Goal: Go to known website: Access a specific website the user already knows

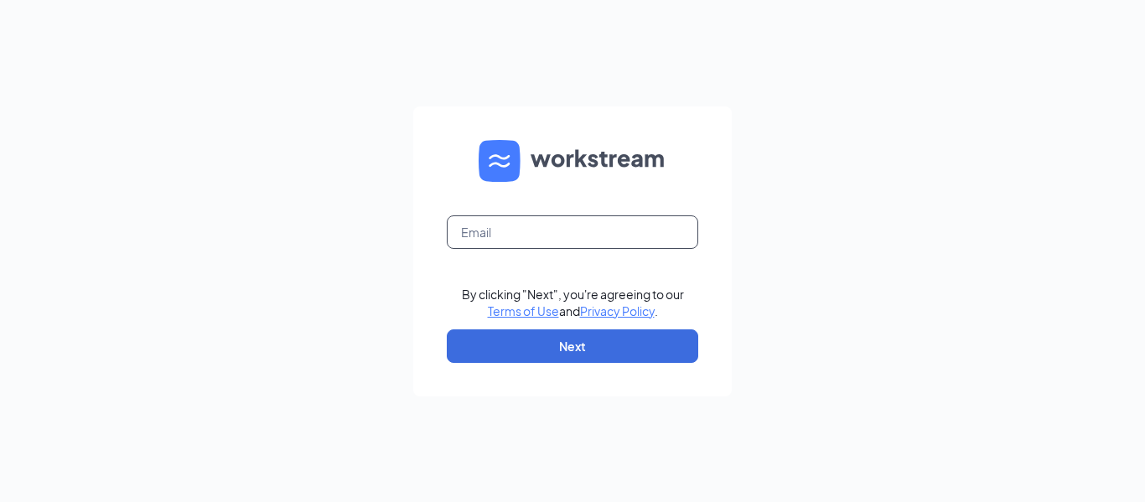
click at [521, 233] on input "text" at bounding box center [572, 232] width 251 height 34
type input "[EMAIL_ADDRESS][DOMAIN_NAME]"
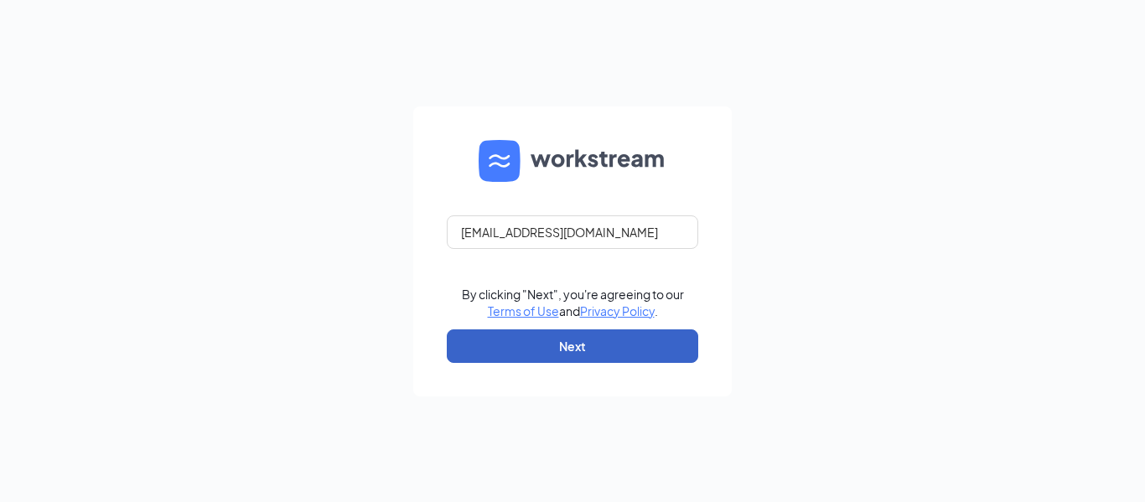
click at [541, 347] on button "Next" at bounding box center [572, 346] width 251 height 34
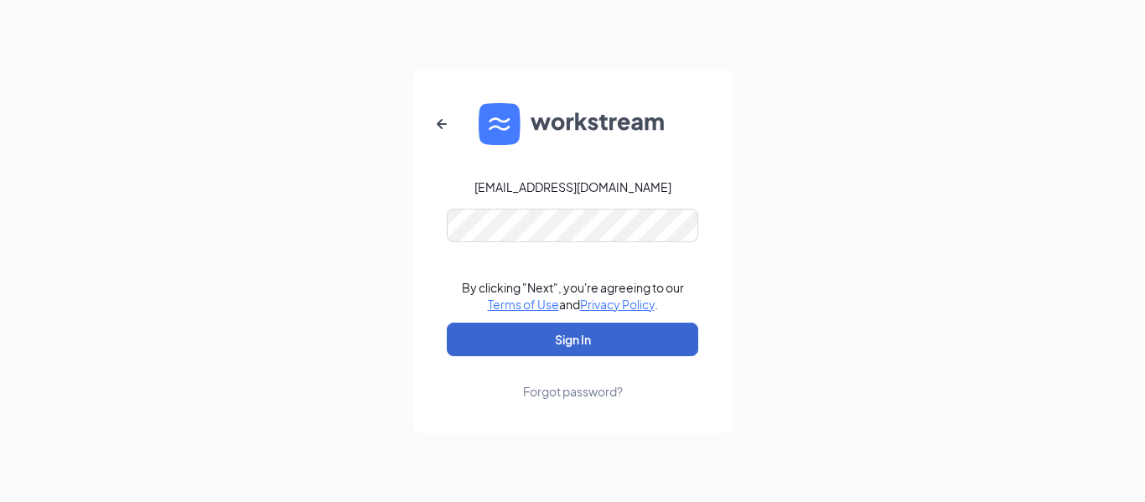
click at [541, 341] on button "Sign In" at bounding box center [572, 340] width 251 height 34
